Goal: Task Accomplishment & Management: Use online tool/utility

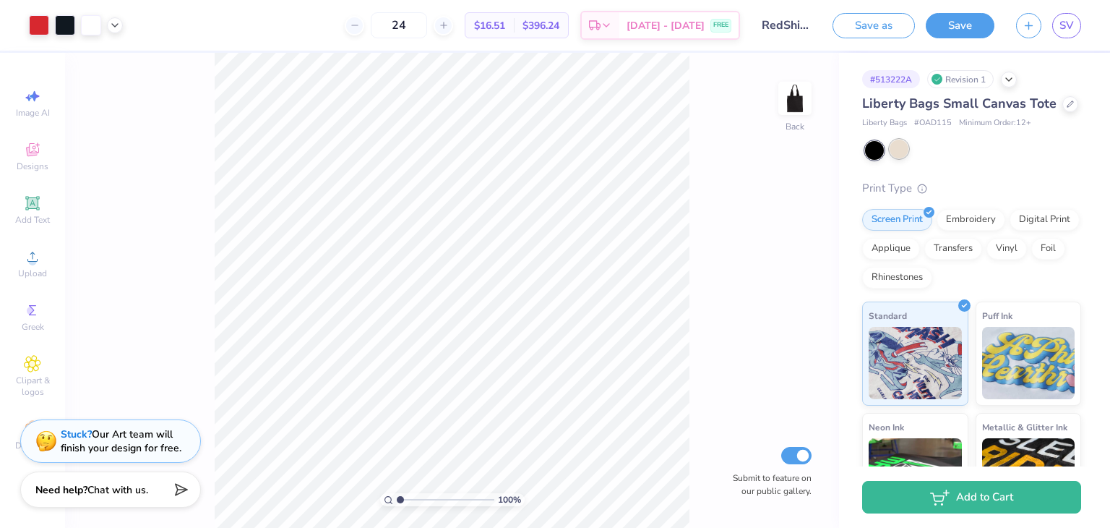
click at [902, 158] on div at bounding box center [899, 149] width 19 height 19
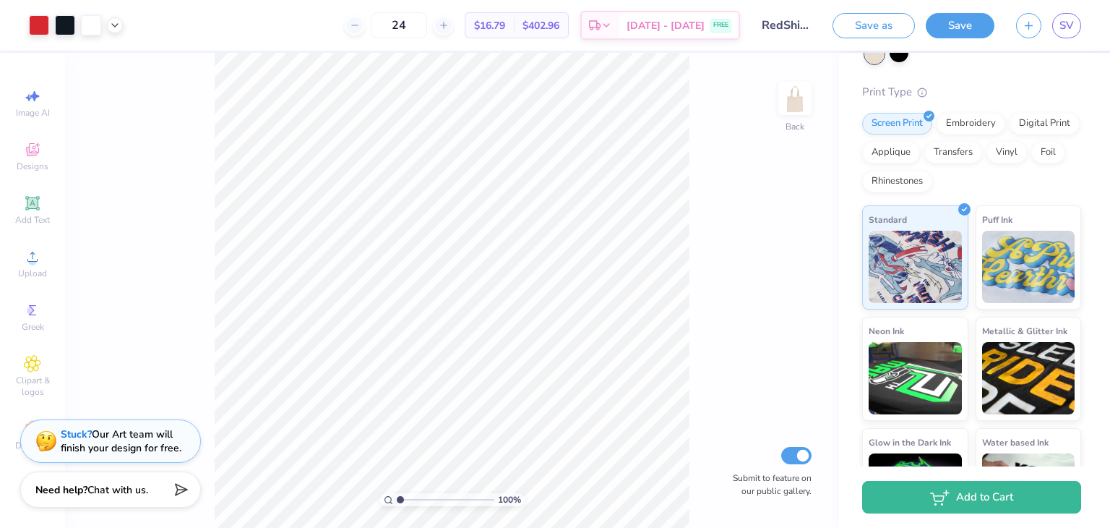
scroll to position [98, 0]
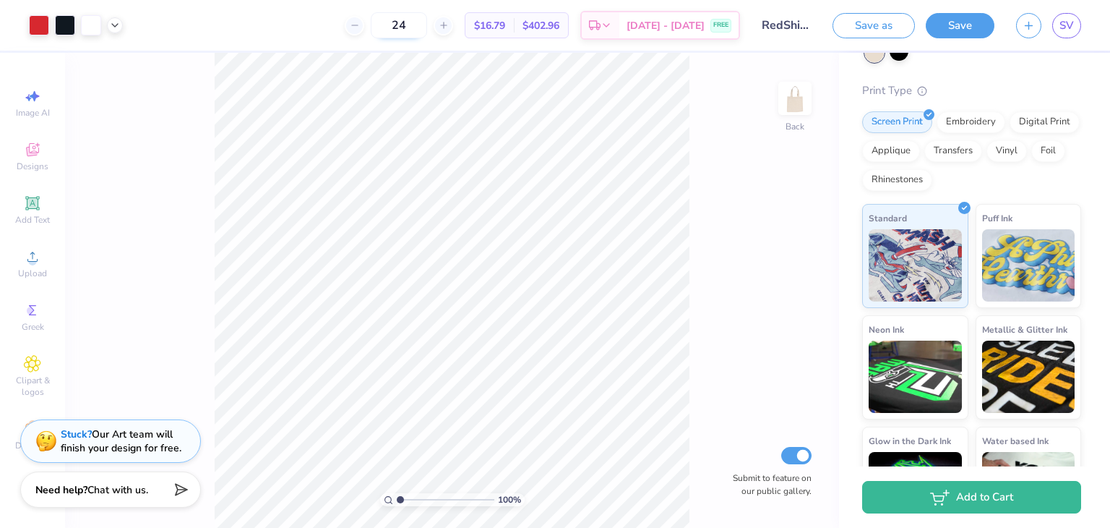
click at [427, 22] on input "24" at bounding box center [399, 25] width 56 height 26
type input "2"
type input "12"
click at [1067, 20] on span "SV" at bounding box center [1067, 25] width 14 height 17
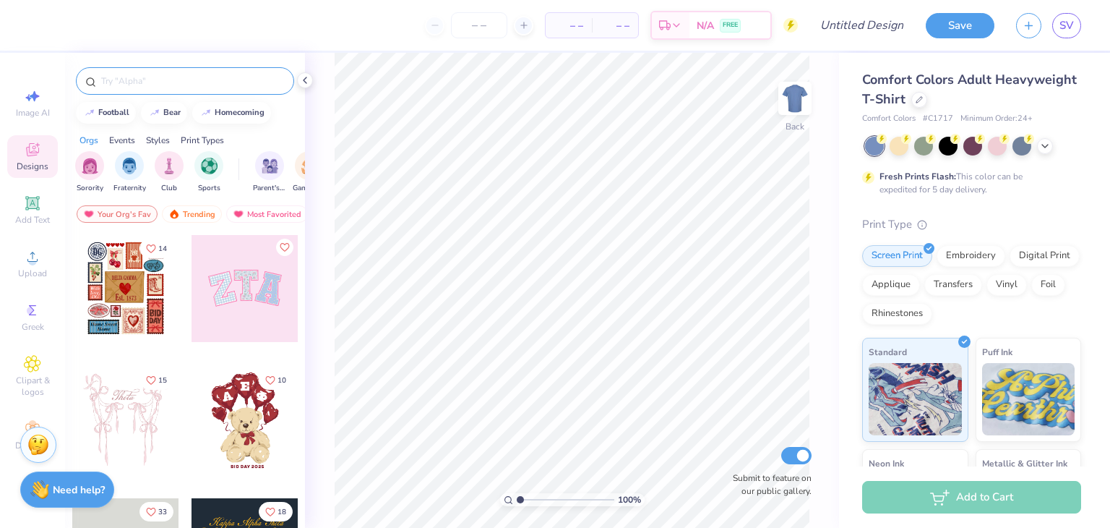
click at [142, 78] on input "text" at bounding box center [192, 81] width 185 height 14
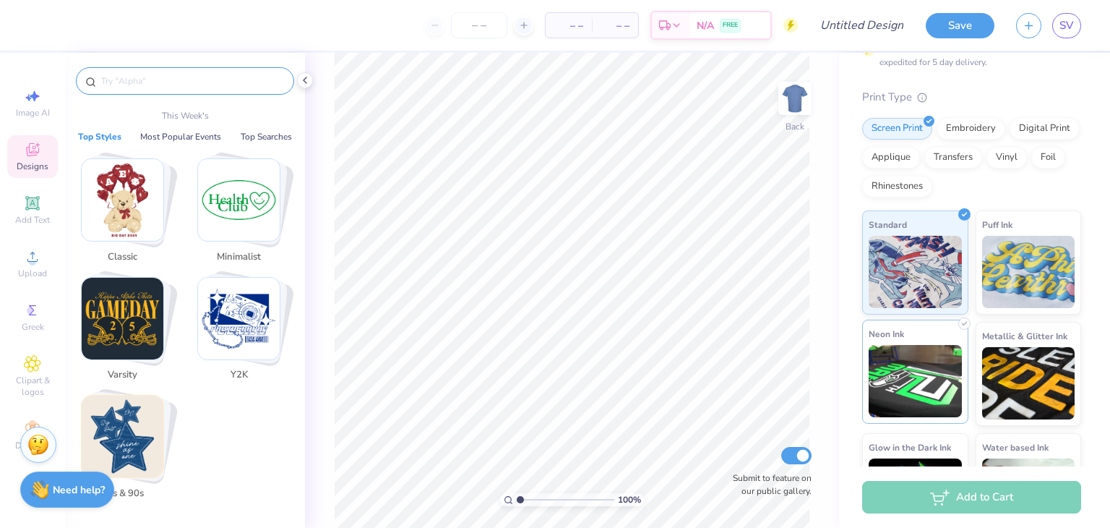
scroll to position [198, 0]
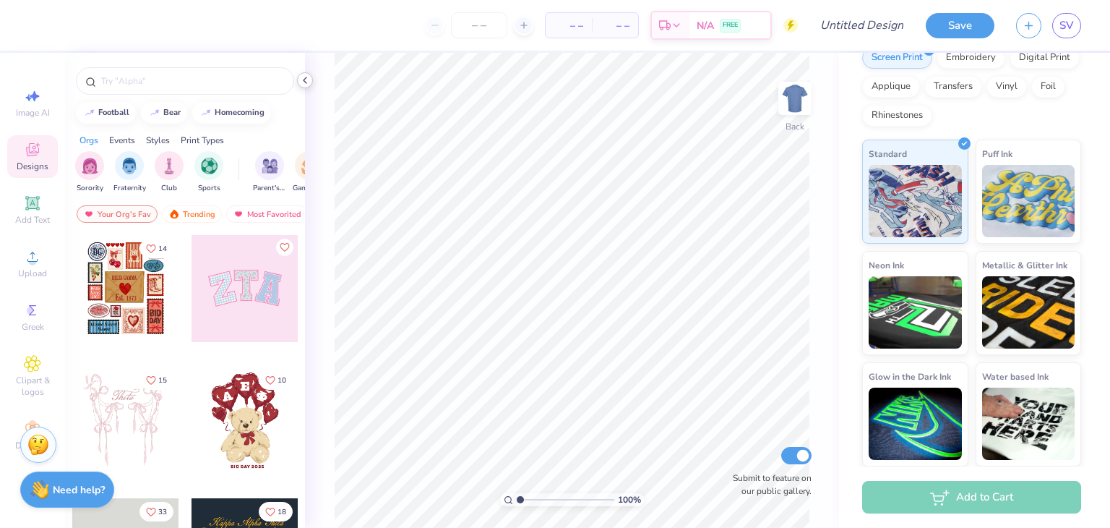
click at [305, 74] on icon at bounding box center [305, 80] width 12 height 12
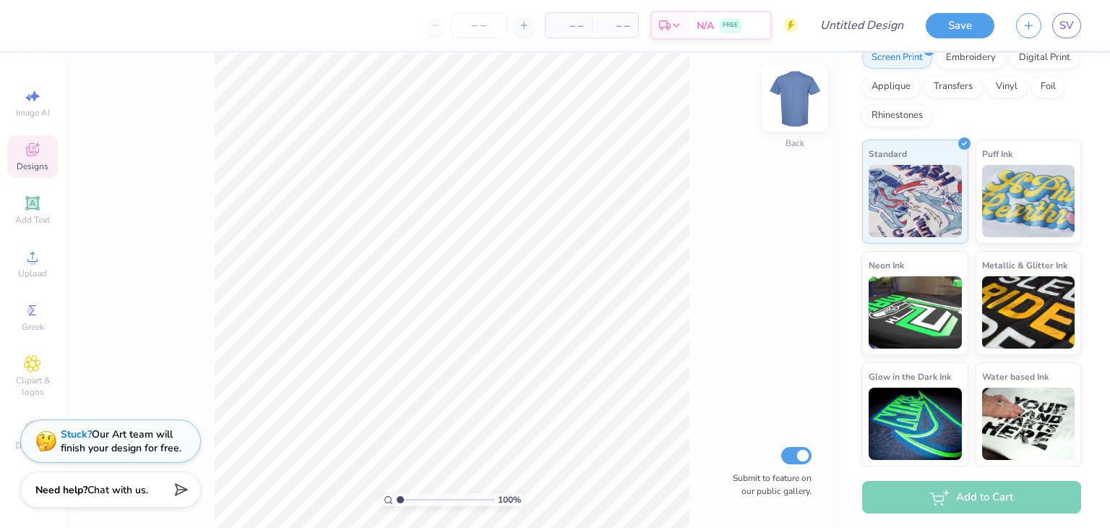
click at [780, 103] on img at bounding box center [795, 98] width 58 height 58
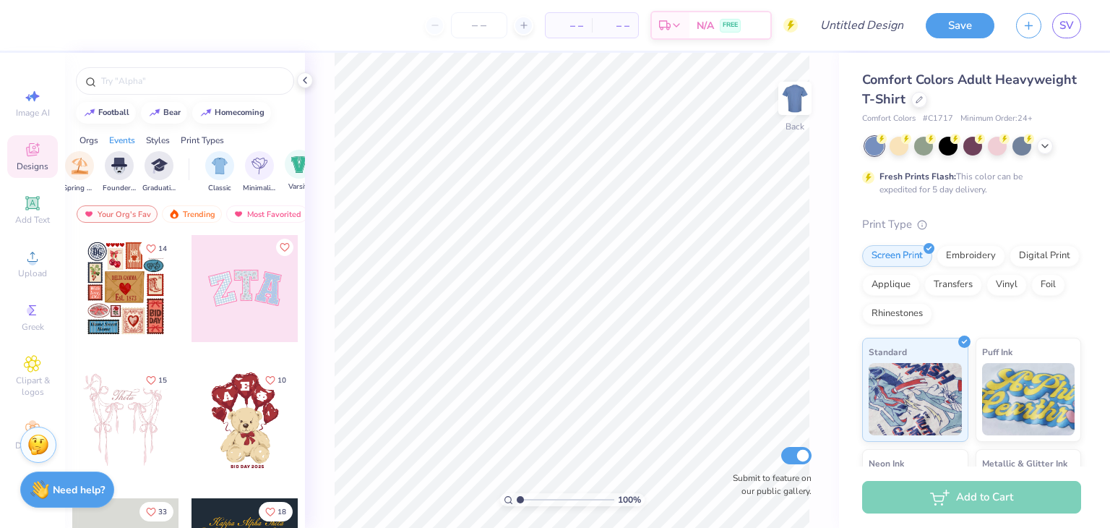
scroll to position [0, 629]
click at [956, 245] on div "Embroidery" at bounding box center [971, 254] width 69 height 22
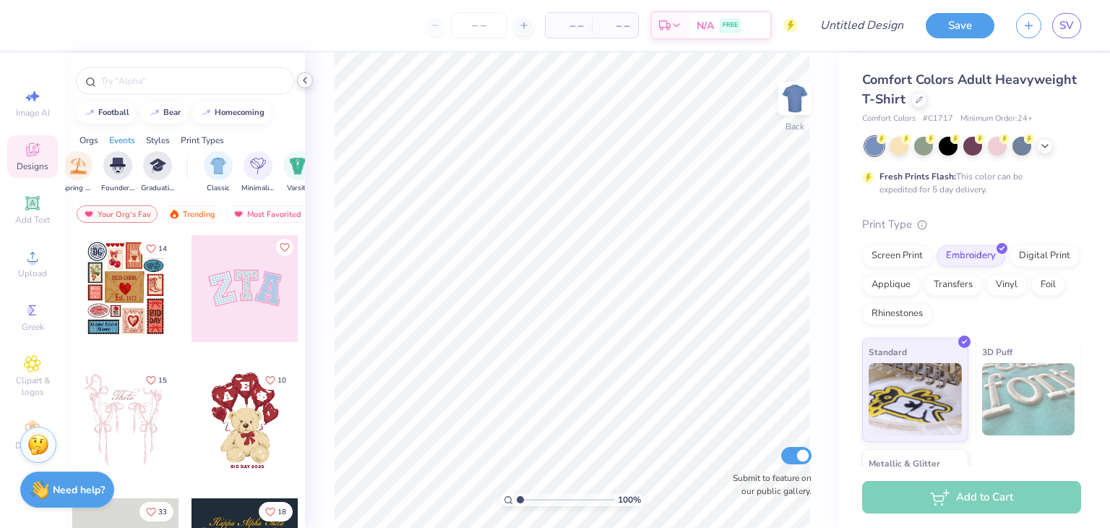
click at [303, 85] on icon at bounding box center [305, 80] width 12 height 12
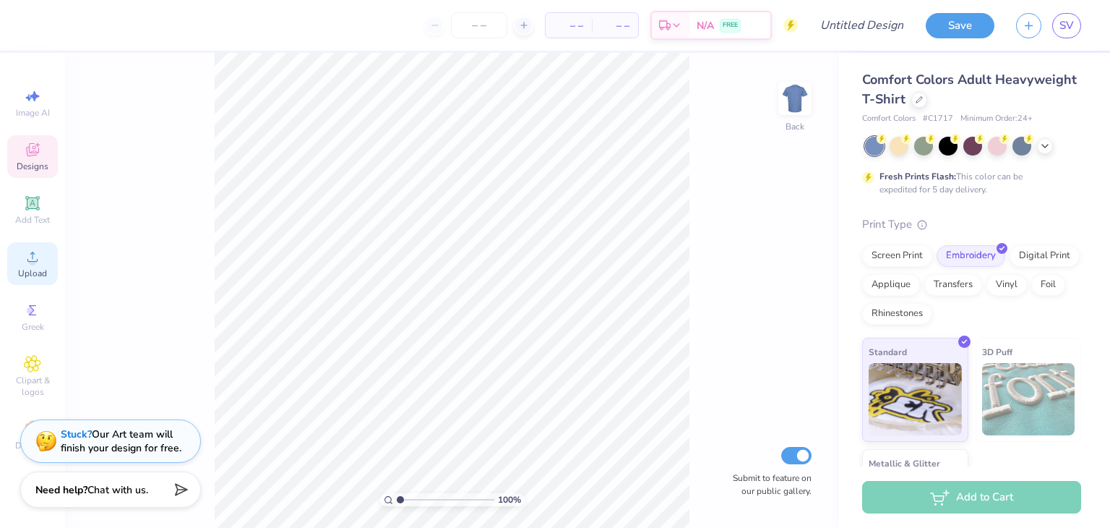
click at [27, 275] on span "Upload" at bounding box center [32, 273] width 29 height 12
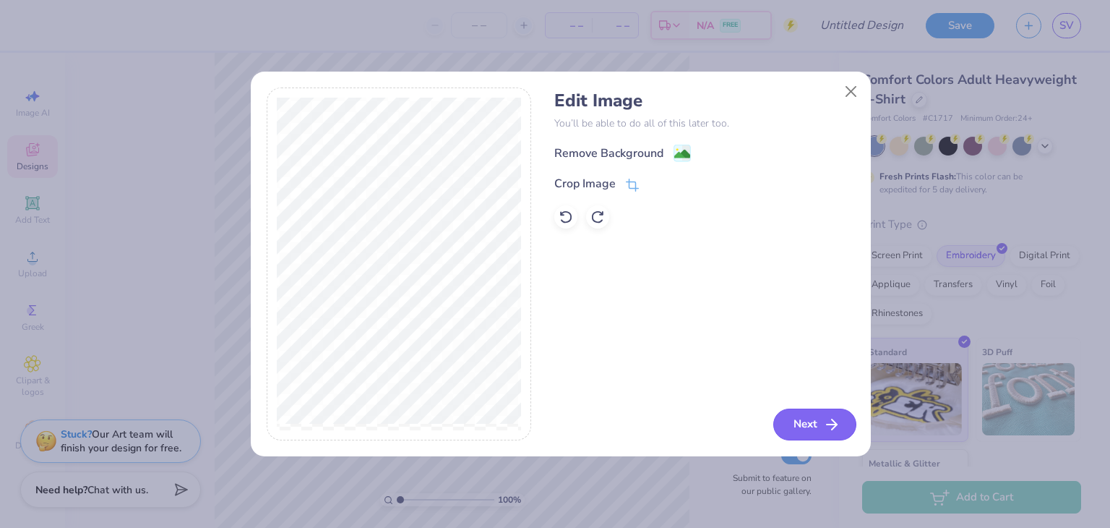
click at [794, 429] on button "Next" at bounding box center [814, 424] width 83 height 32
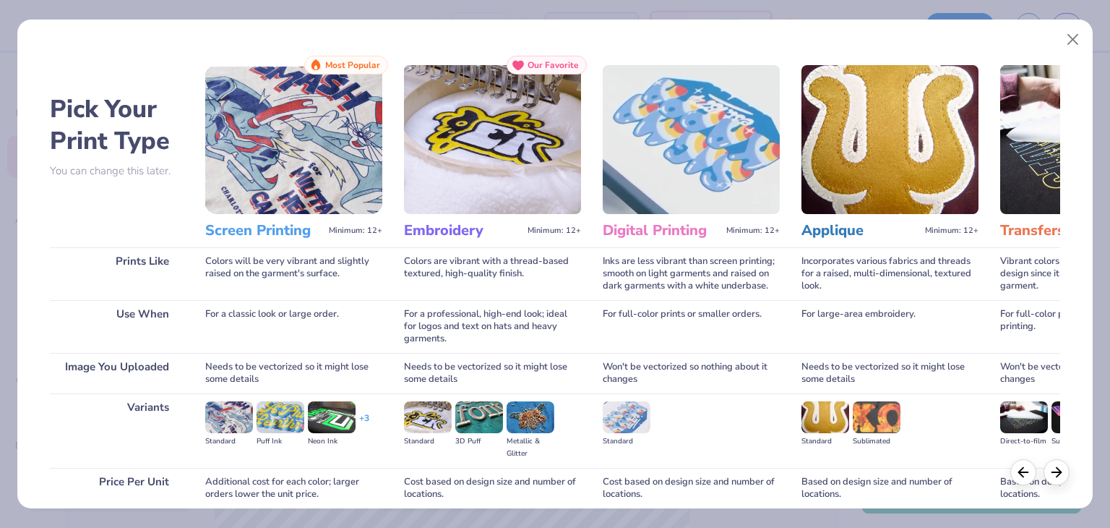
click at [658, 4] on div "Pick Your Print Type You can change this later. Prints Like Use When Image You …" at bounding box center [555, 264] width 1110 height 528
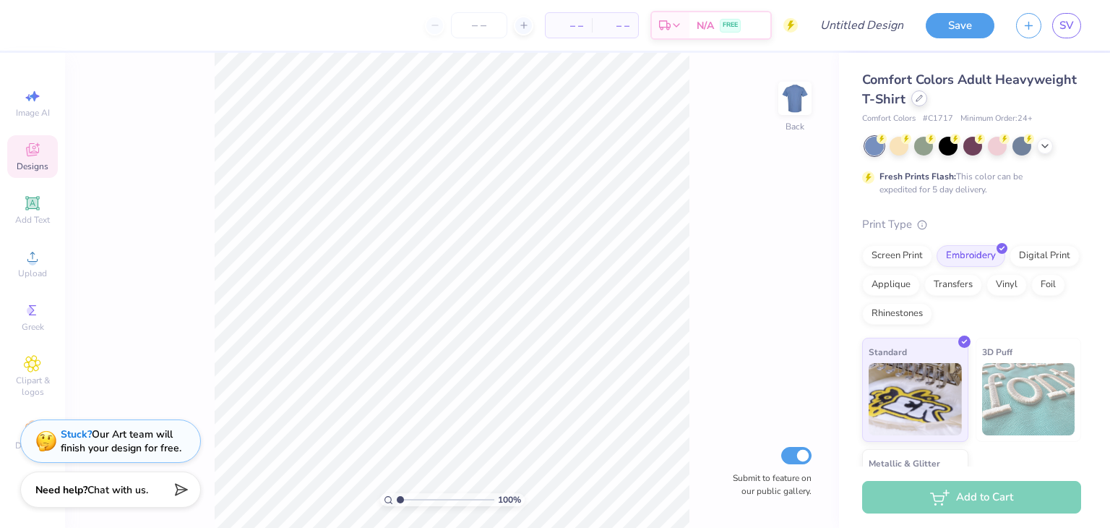
click at [923, 102] on icon at bounding box center [919, 98] width 7 height 7
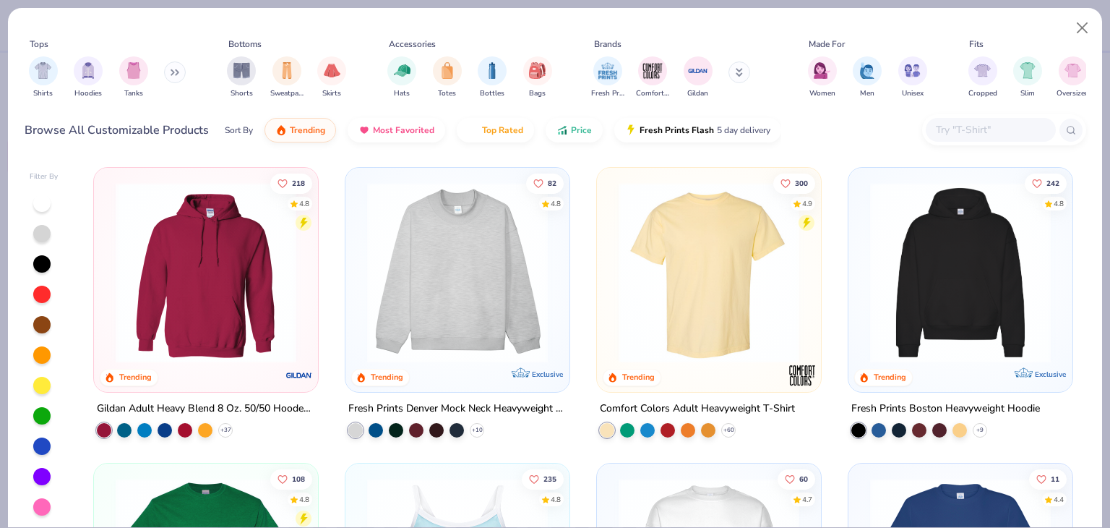
click at [744, 76] on button at bounding box center [740, 72] width 22 height 22
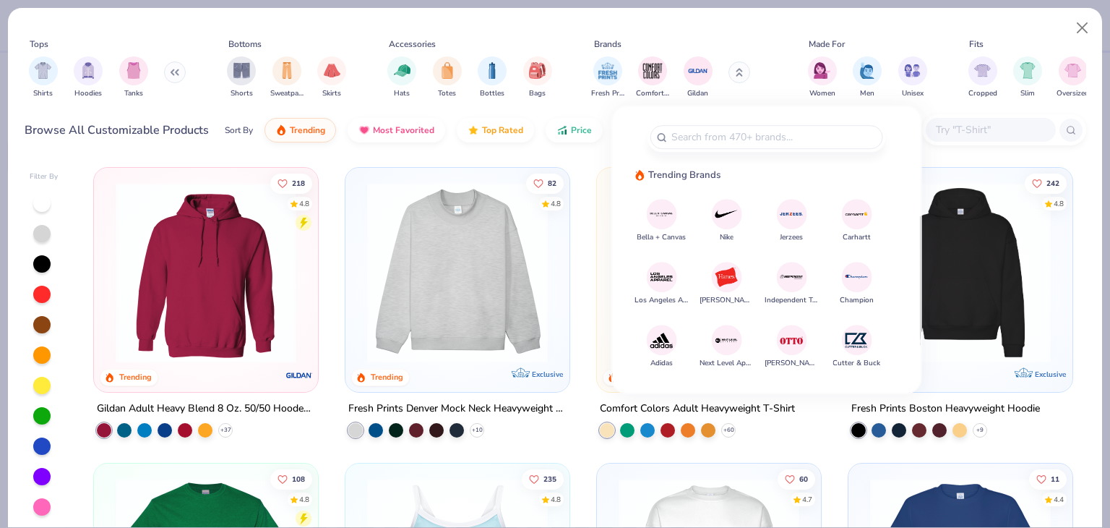
click at [737, 47] on div "Brands" at bounding box center [680, 44] width 182 height 13
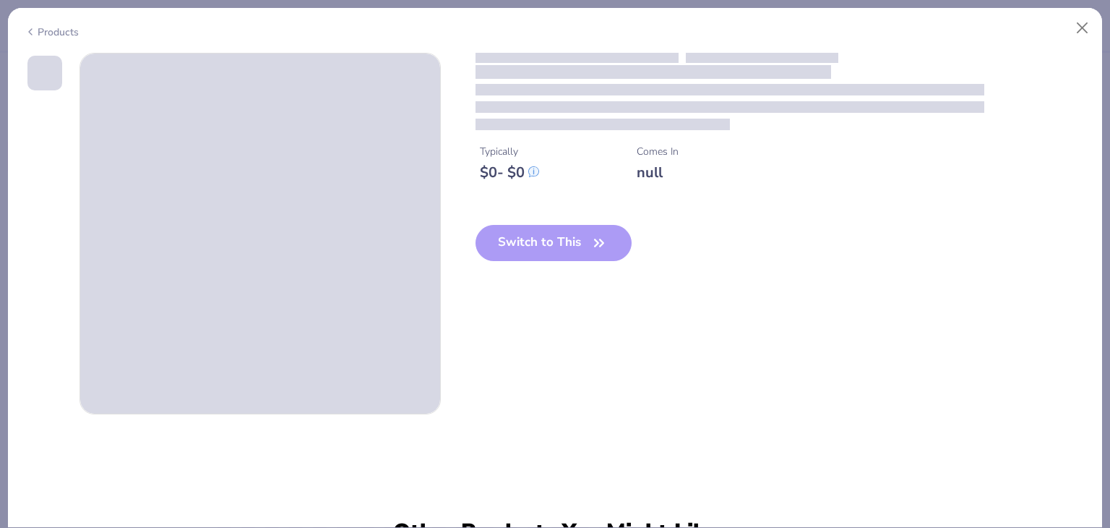
click at [991, 132] on div "Typically $ 0 - $ 0 Comes In null" at bounding box center [781, 156] width 611 height 49
click at [978, 132] on div "Typically $ 0 - $ 0 Comes In null" at bounding box center [781, 156] width 611 height 49
click at [948, 132] on div "Typically $ 0 - $ 0 Comes In null" at bounding box center [781, 156] width 611 height 49
click at [982, 134] on div "Typically $ 0 - $ 0 Comes In null" at bounding box center [781, 156] width 611 height 49
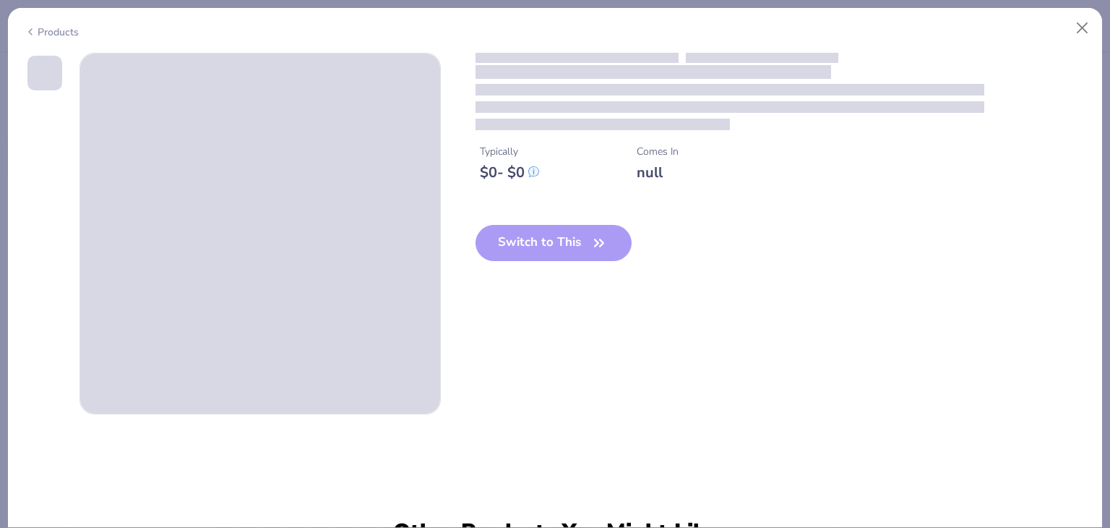
click at [1078, 53] on div "Typically $ 0 - $ 0 Comes In null Switch to This Other Products You Might Like …" at bounding box center [555, 290] width 1094 height 475
click at [1084, 30] on button "Close" at bounding box center [1082, 27] width 27 height 27
click at [1077, 30] on button "Close" at bounding box center [1082, 27] width 27 height 27
click at [1076, 20] on button "Close" at bounding box center [1082, 27] width 27 height 27
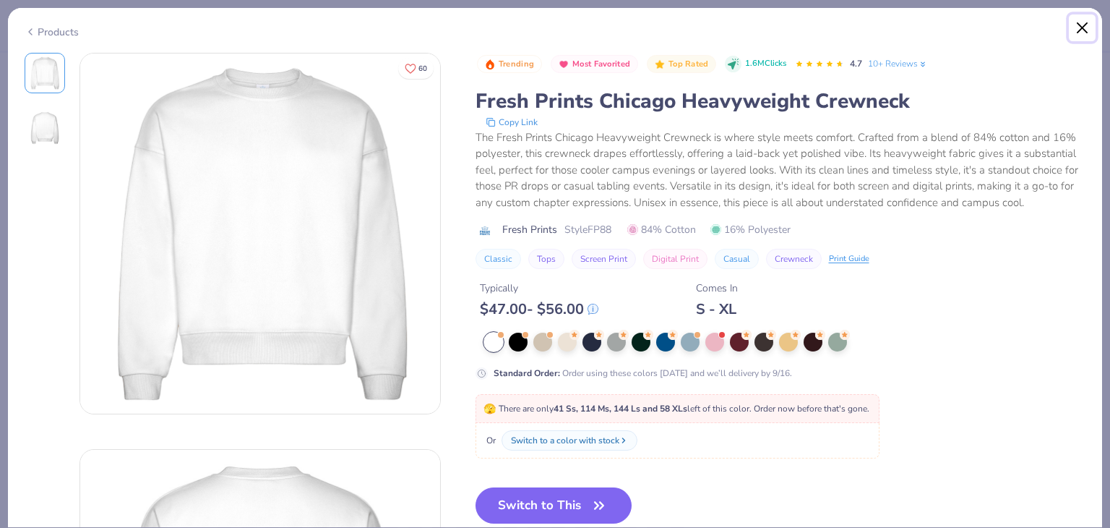
click at [1077, 35] on button "Close" at bounding box center [1082, 27] width 27 height 27
click at [1076, 25] on button "Close" at bounding box center [1082, 27] width 27 height 27
click at [1076, 29] on button "Close" at bounding box center [1082, 27] width 27 height 27
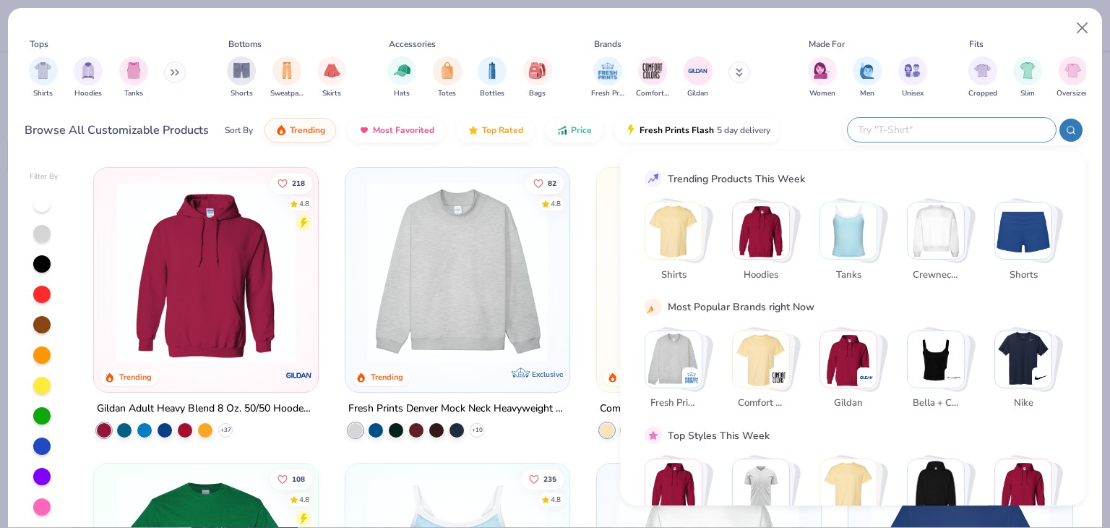
click at [1005, 137] on input "text" at bounding box center [951, 129] width 189 height 17
type input "patches"
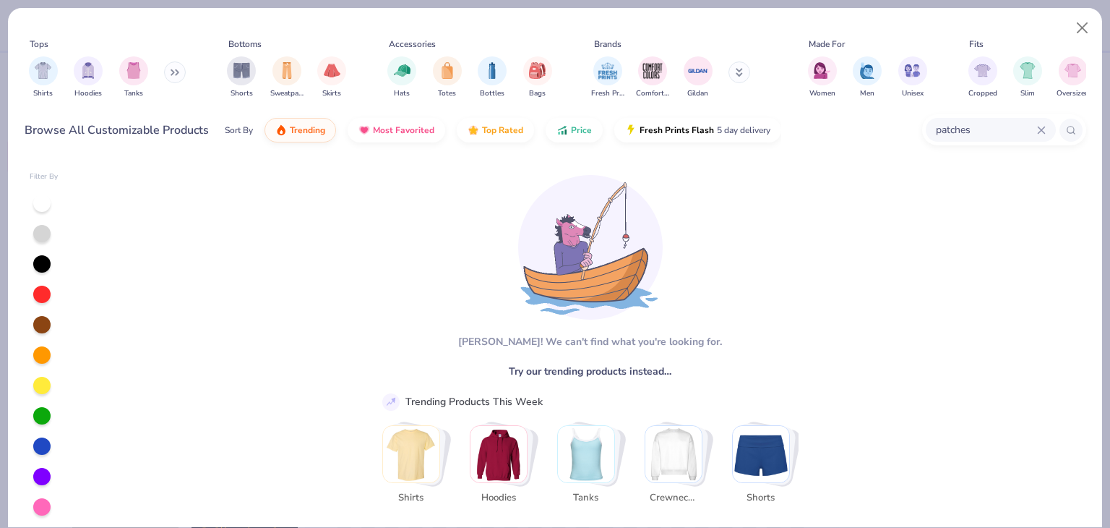
scroll to position [1, 0]
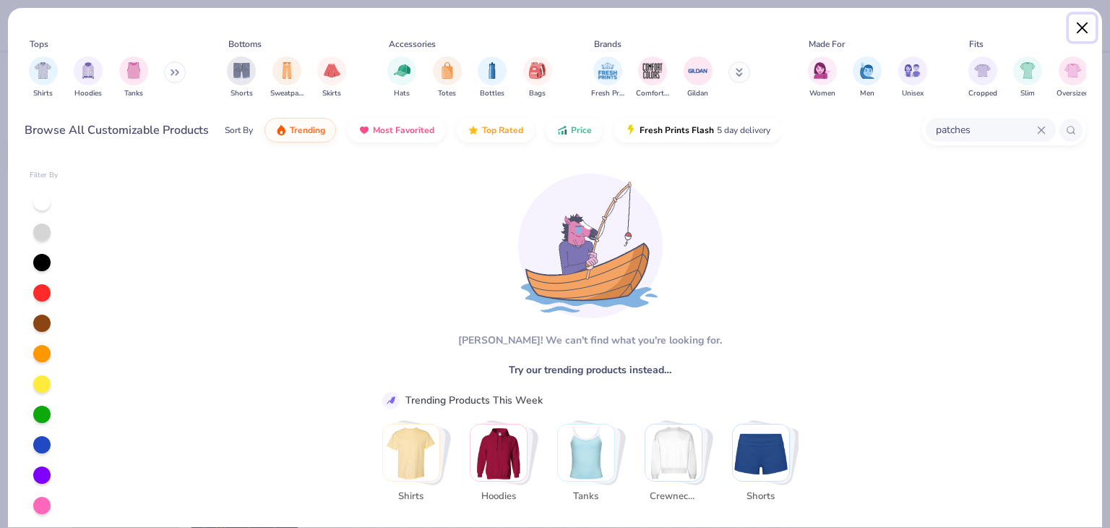
click at [1081, 29] on button "Close" at bounding box center [1082, 27] width 27 height 27
